Goal: Communication & Community: Ask a question

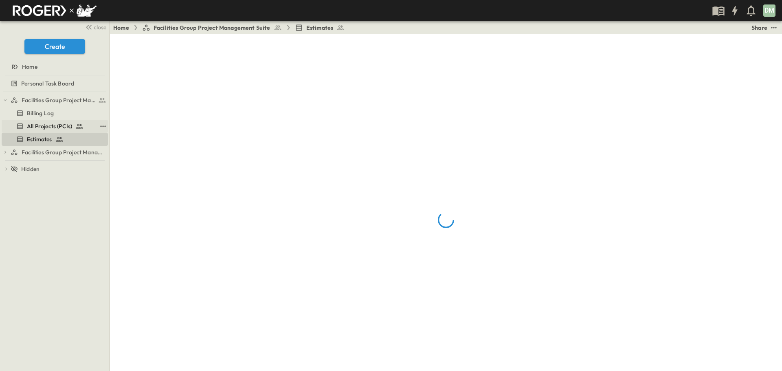
click at [54, 123] on span "All Projects (PCIs)" at bounding box center [49, 126] width 45 height 8
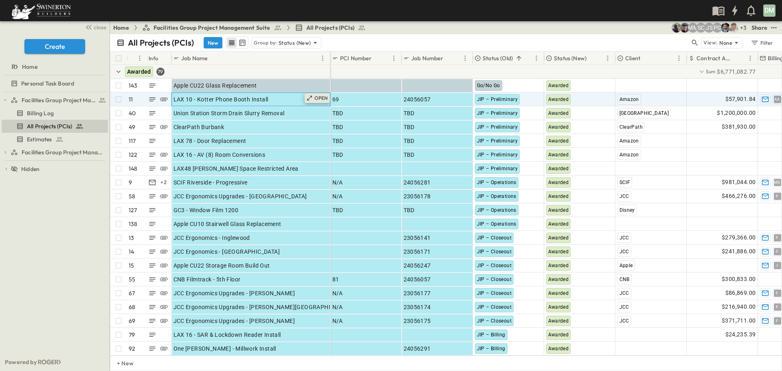
click at [312, 99] on icon at bounding box center [309, 98] width 7 height 7
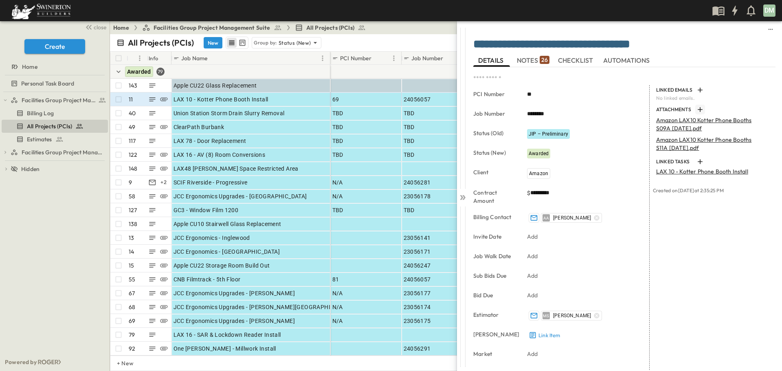
click at [698, 109] on icon "button" at bounding box center [700, 109] width 8 height 8
